Goal: Task Accomplishment & Management: Use online tool/utility

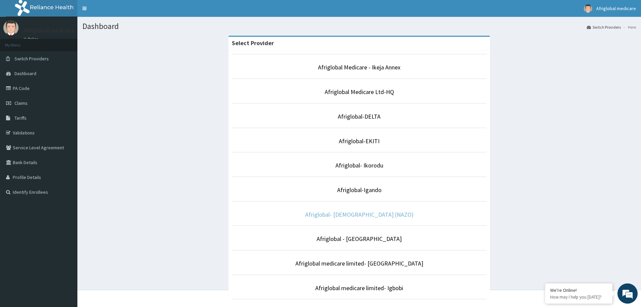
click at [364, 215] on link "Afriglobal- [DEMOGRAPHIC_DATA] (NAZO)" at bounding box center [359, 214] width 108 height 8
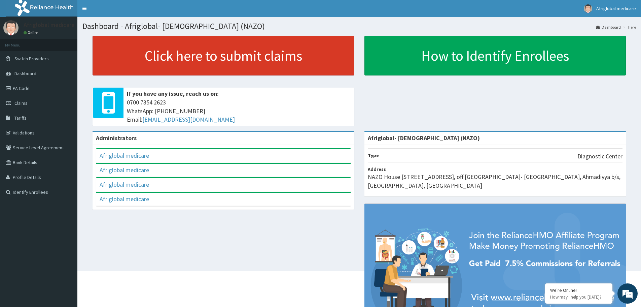
click at [198, 58] on link "Click here to submit claims" at bounding box center [224, 56] width 262 height 40
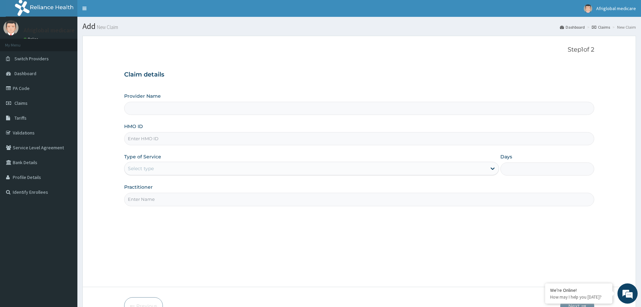
type input "Afriglobal- [DEMOGRAPHIC_DATA] (NAZO)"
click at [31, 87] on link "PA Code" at bounding box center [38, 88] width 77 height 15
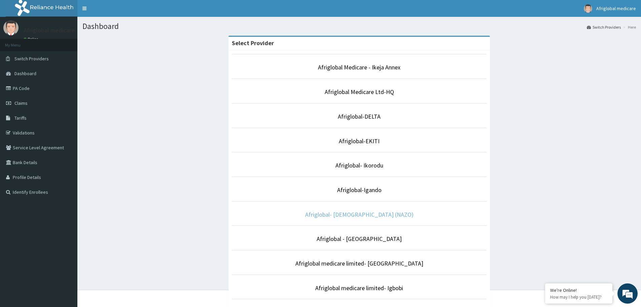
click at [364, 213] on link "Afriglobal- [DEMOGRAPHIC_DATA] (NAZO)" at bounding box center [359, 214] width 108 height 8
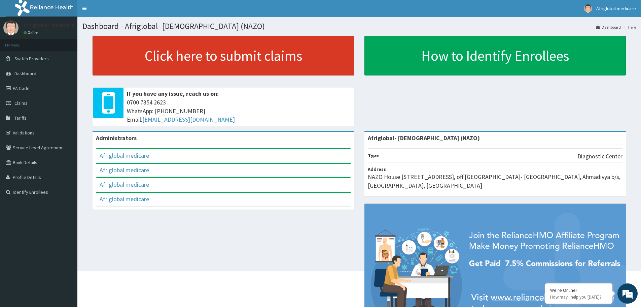
click at [217, 58] on link "Click here to submit claims" at bounding box center [224, 56] width 262 height 40
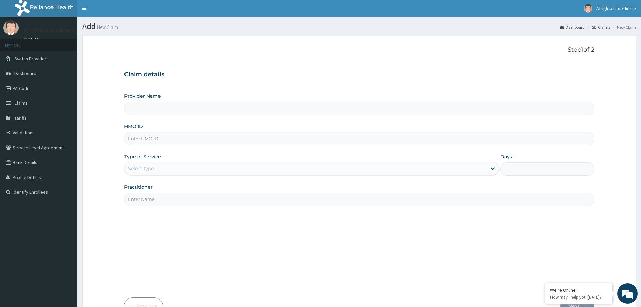
type input "Afriglobal- [DEMOGRAPHIC_DATA] (NAZO)"
click at [25, 90] on link "PA Code" at bounding box center [38, 88] width 77 height 15
